Goal: Find contact information

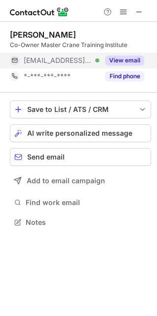
scroll to position [215, 157]
click at [117, 60] on button "View email" at bounding box center [124, 60] width 39 height 10
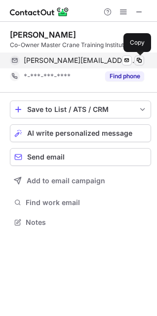
click at [142, 61] on span at bounding box center [140, 60] width 8 height 8
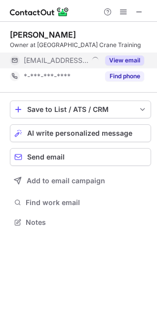
click at [131, 61] on button "View email" at bounding box center [124, 60] width 39 height 10
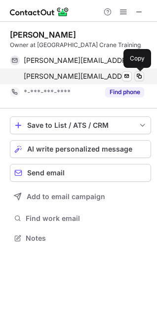
click at [139, 76] on span at bounding box center [140, 76] width 8 height 8
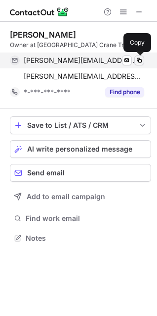
click at [142, 61] on span at bounding box center [140, 60] width 8 height 8
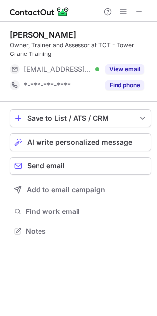
scroll to position [224, 157]
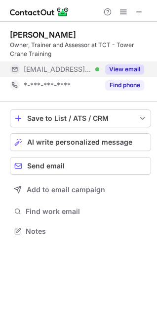
click at [130, 66] on button "View email" at bounding box center [124, 69] width 39 height 10
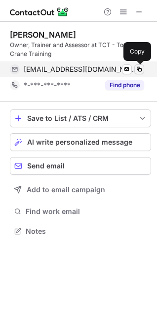
click at [137, 66] on span at bounding box center [140, 69] width 8 height 8
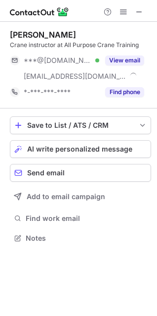
scroll to position [231, 157]
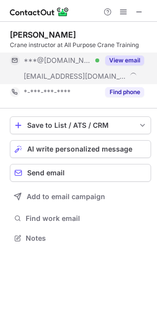
click at [123, 58] on button "View email" at bounding box center [124, 60] width 39 height 10
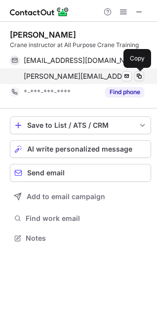
click at [141, 75] on span at bounding box center [140, 76] width 8 height 8
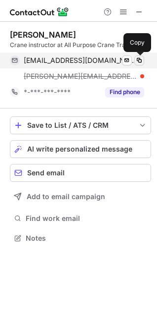
click at [141, 56] on span at bounding box center [140, 60] width 8 height 8
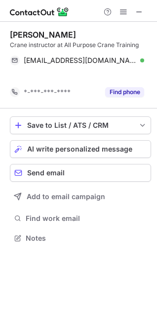
scroll to position [215, 157]
